Goal: Check status

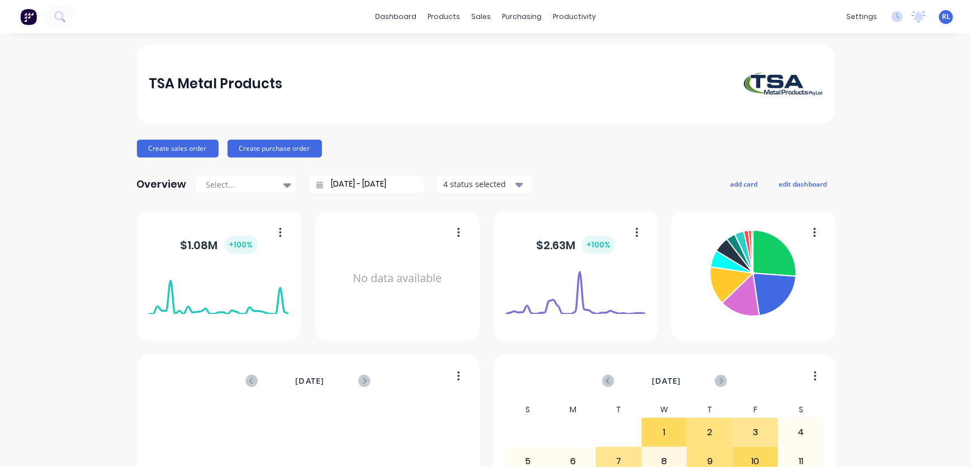
click at [25, 18] on img at bounding box center [28, 16] width 17 height 17
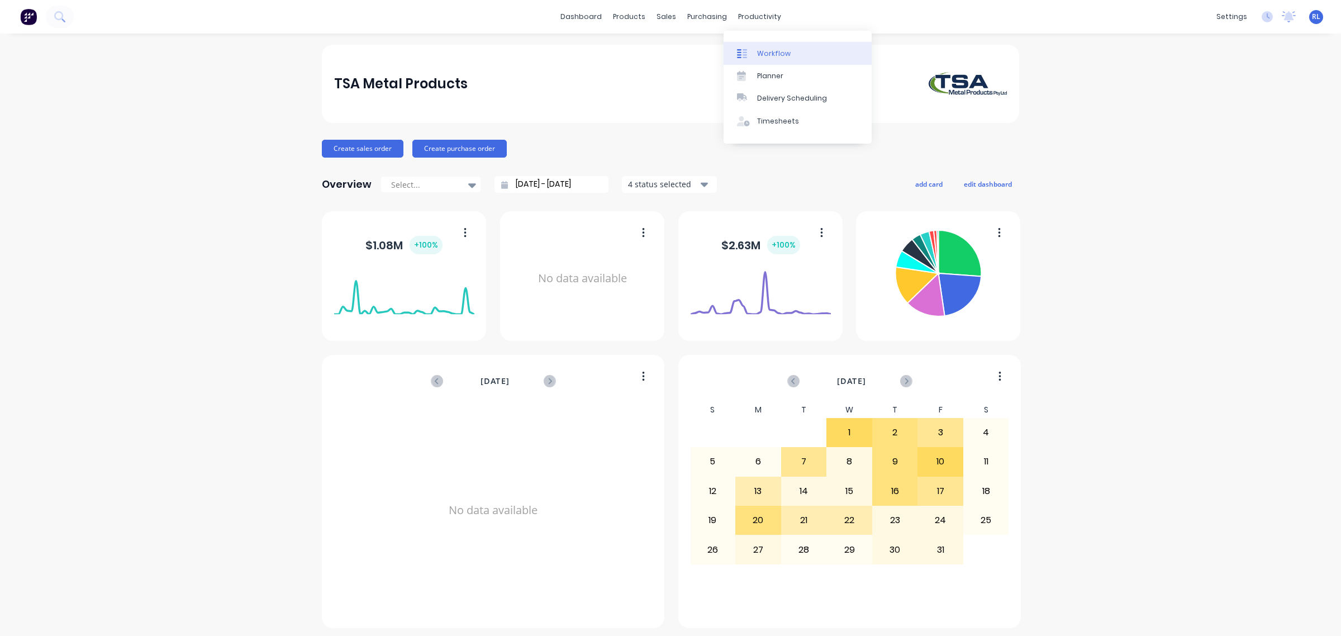
click at [781, 50] on div "Workflow" at bounding box center [774, 54] width 34 height 10
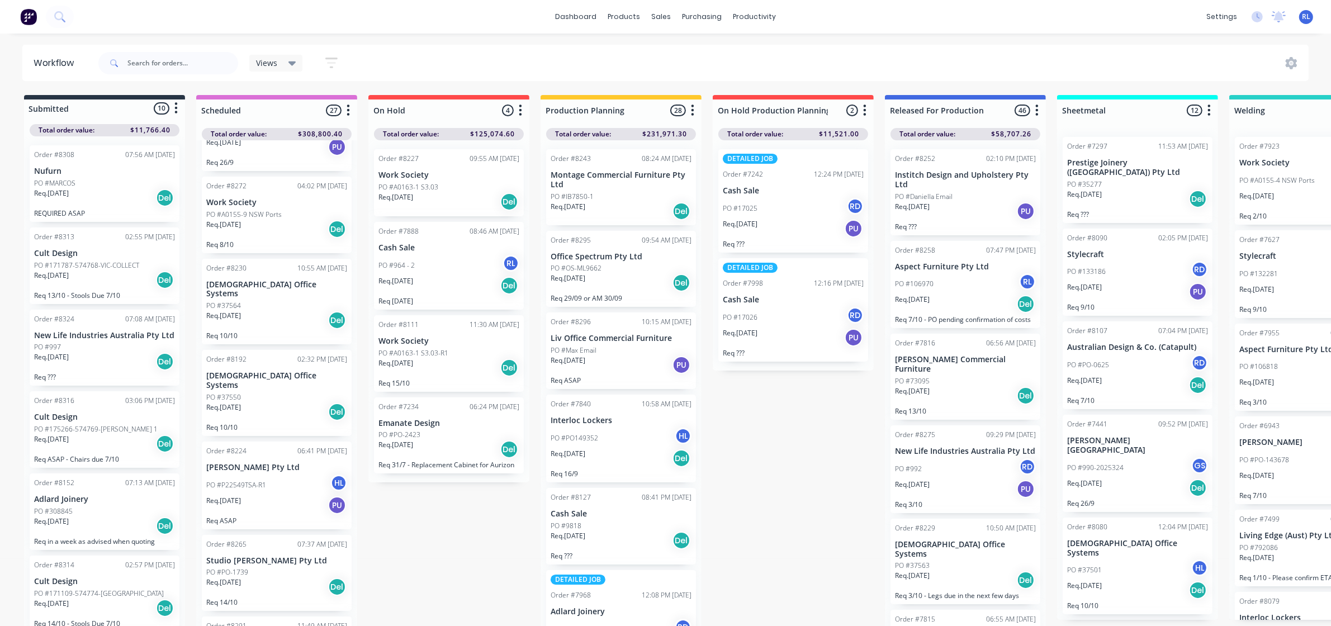
scroll to position [74, 0]
click at [280, 399] on div "Req. [DATE] Del" at bounding box center [276, 408] width 141 height 19
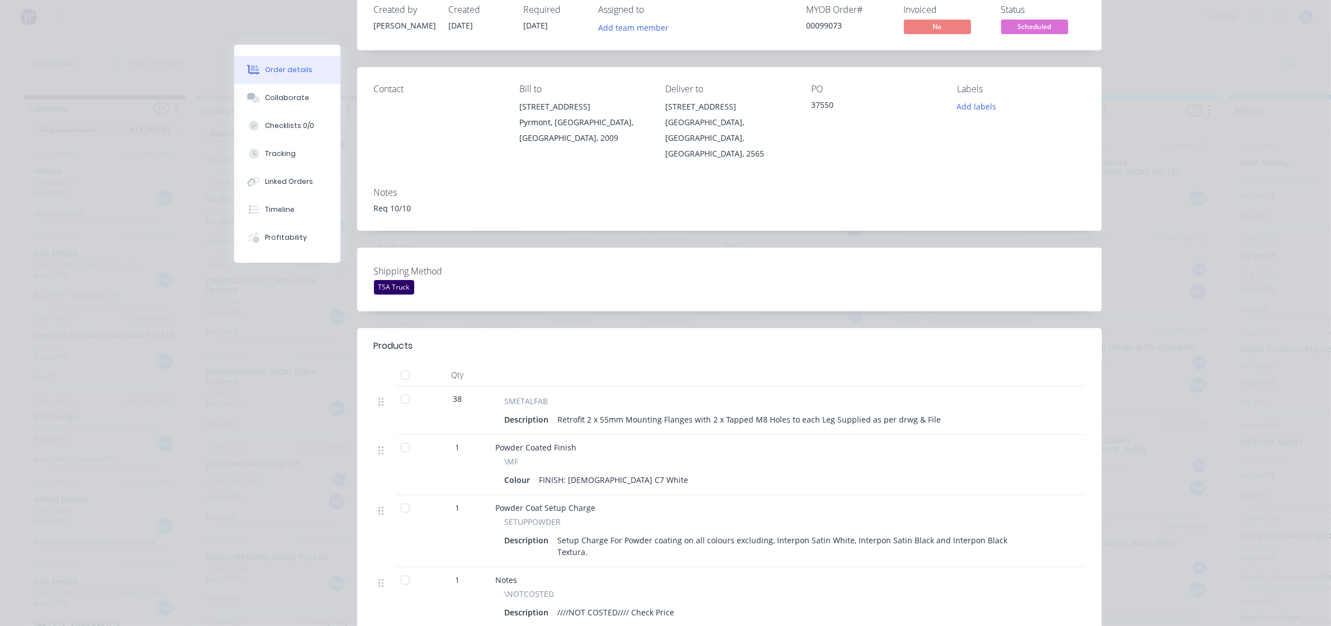
scroll to position [0, 0]
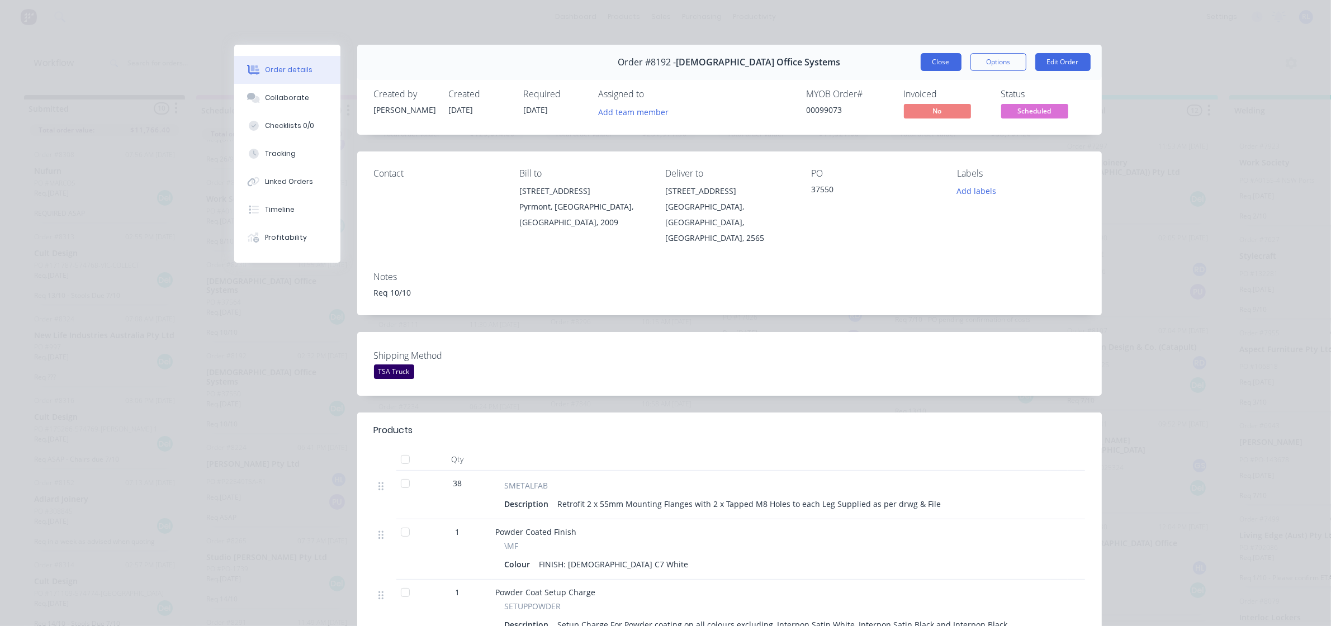
click at [932, 64] on button "Close" at bounding box center [940, 62] width 41 height 18
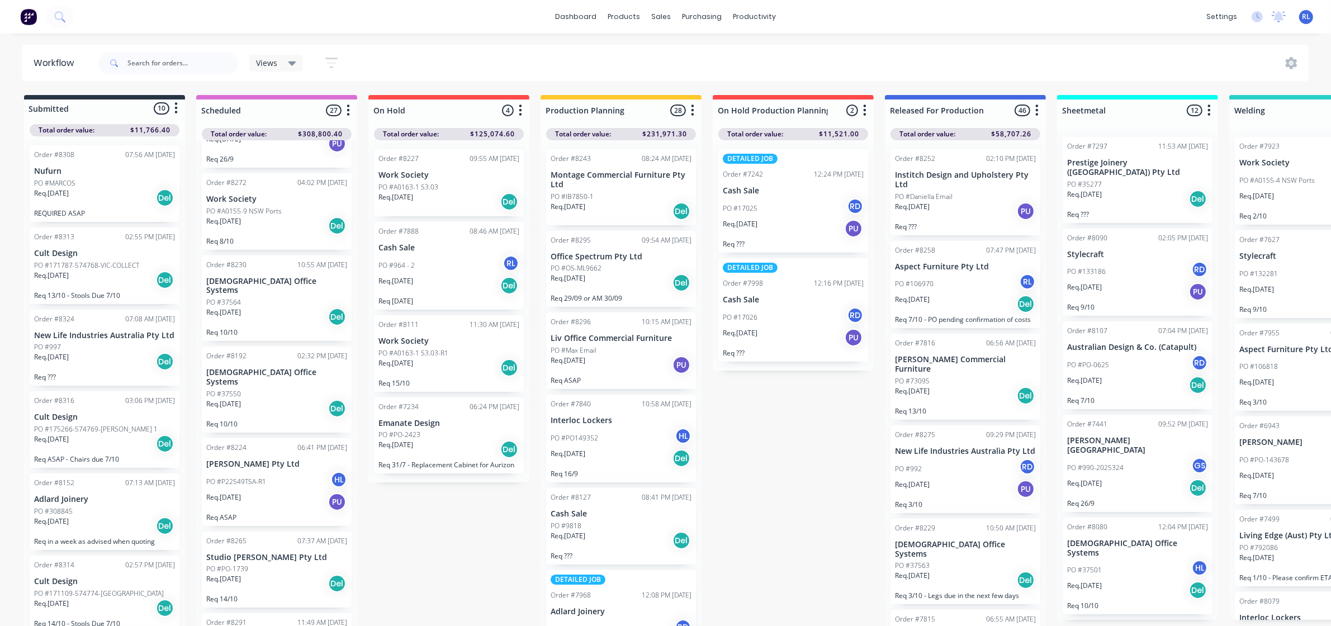
drag, startPoint x: 357, startPoint y: 258, endPoint x: 355, endPoint y: 281, distance: 22.4
click at [355, 281] on div "Waiting on customer Order #8150 02:05 PM [DATE] KOI Design PO #1012 488 [GEOGRA…" at bounding box center [276, 386] width 161 height 492
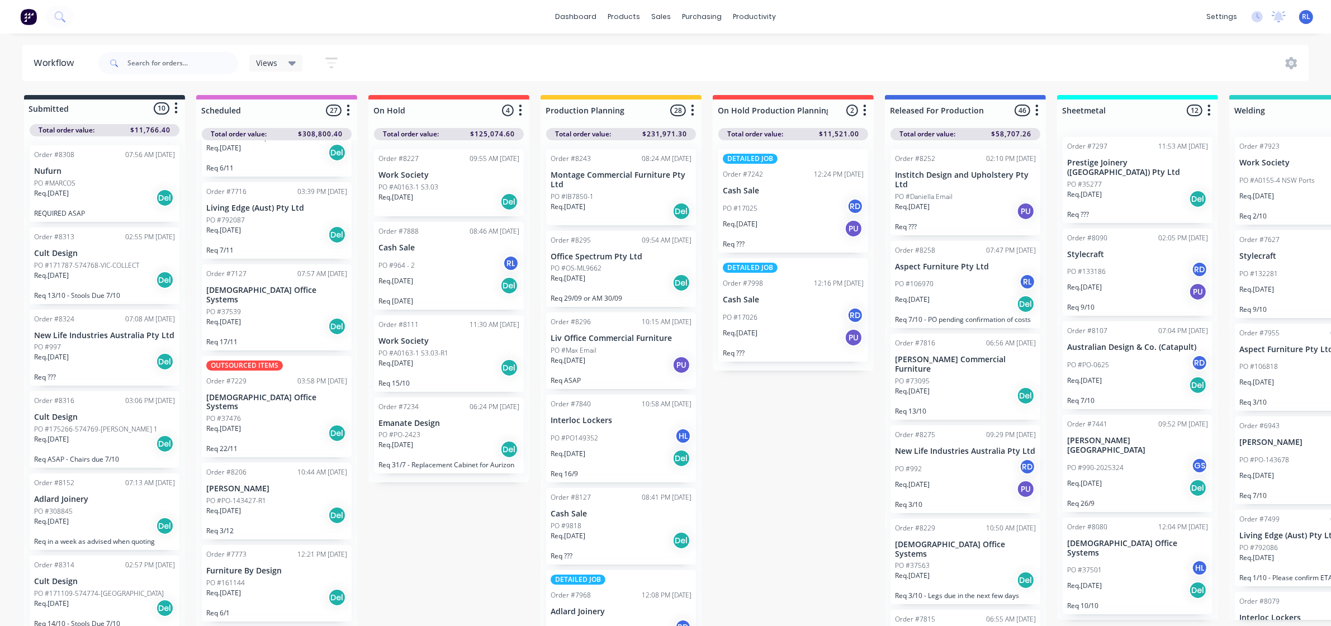
scroll to position [1673, 0]
click at [275, 423] on div "Req. [DATE] Del" at bounding box center [276, 432] width 141 height 19
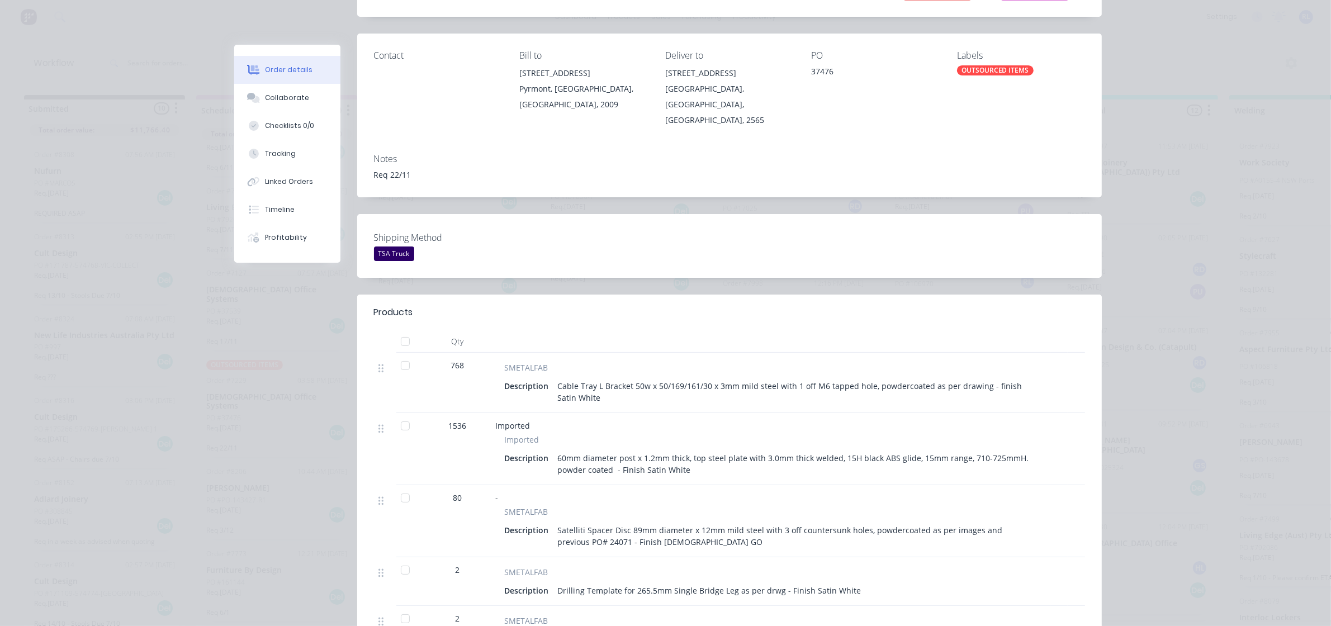
scroll to position [0, 0]
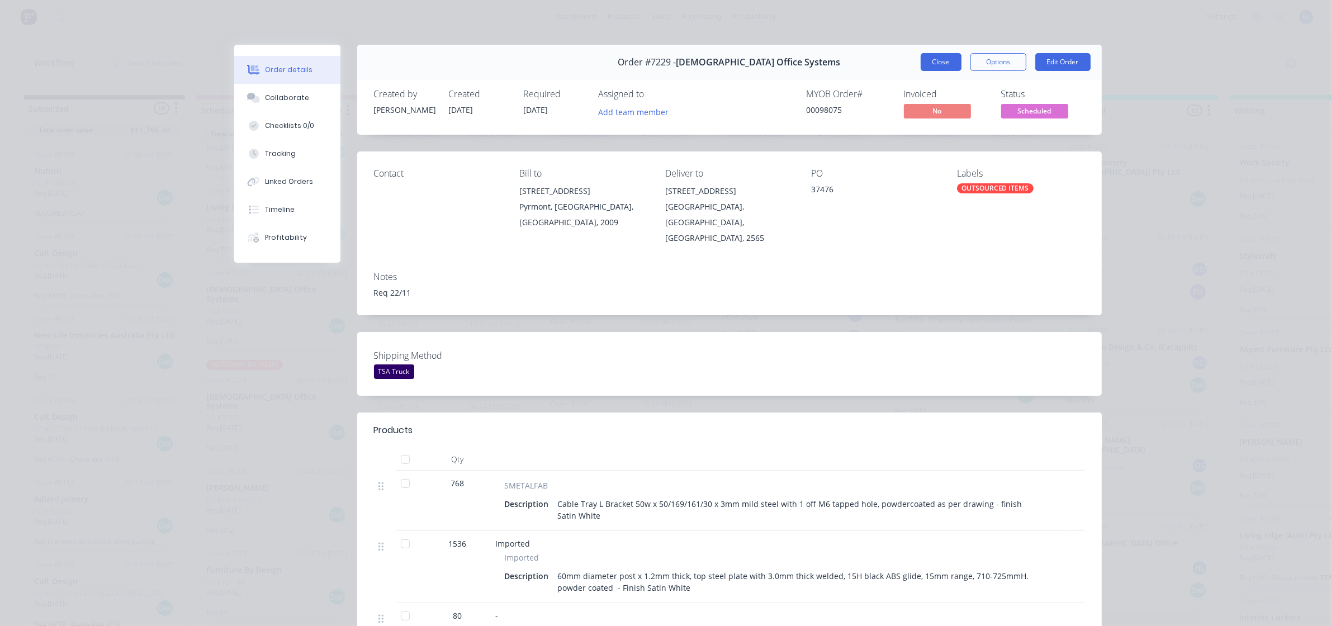
click at [936, 66] on button "Close" at bounding box center [940, 62] width 41 height 18
